Goal: Task Accomplishment & Management: Manage account settings

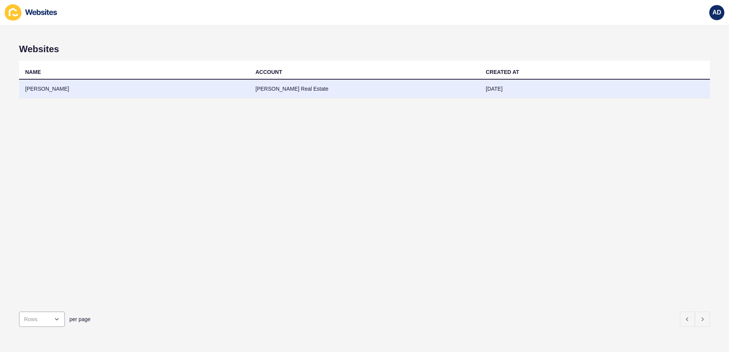
click at [178, 88] on td "[PERSON_NAME]" at bounding box center [134, 89] width 230 height 19
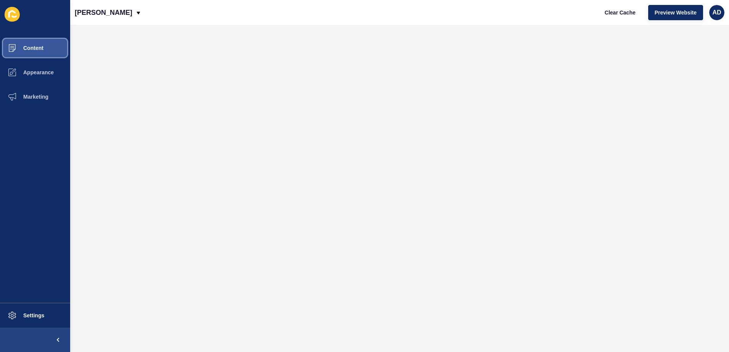
click at [35, 49] on span "Content" at bounding box center [21, 48] width 45 height 6
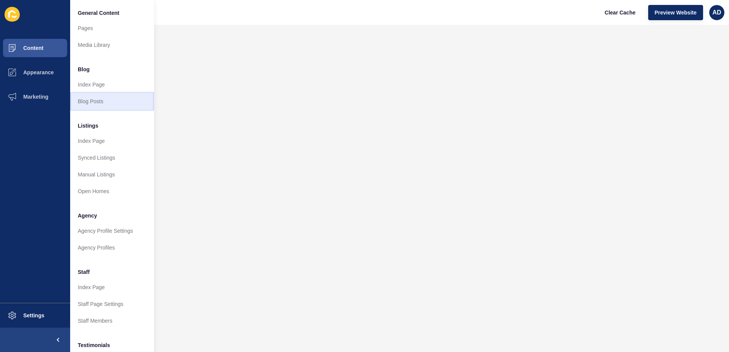
click at [92, 100] on link "Blog Posts" at bounding box center [112, 101] width 84 height 17
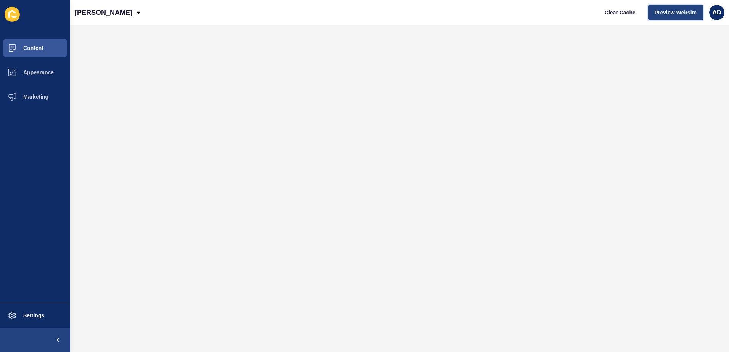
click at [691, 6] on button "Preview Website" at bounding box center [675, 12] width 55 height 15
click at [322, 16] on div "Fitzpatricks Clear Cache Preview Website AD" at bounding box center [399, 12] width 659 height 25
click at [33, 40] on button "Content" at bounding box center [35, 48] width 70 height 24
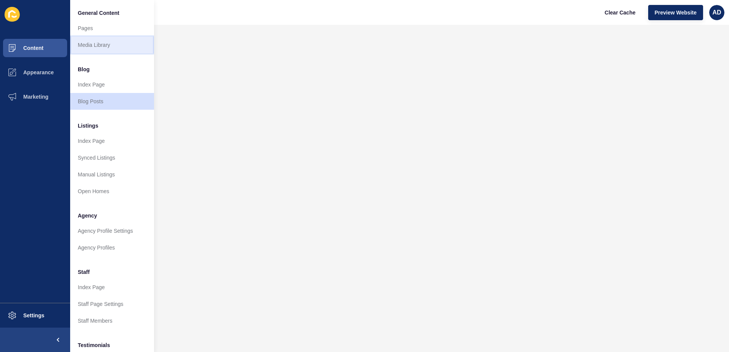
click at [102, 43] on link "Media Library" at bounding box center [112, 45] width 84 height 17
